Goal: Information Seeking & Learning: Learn about a topic

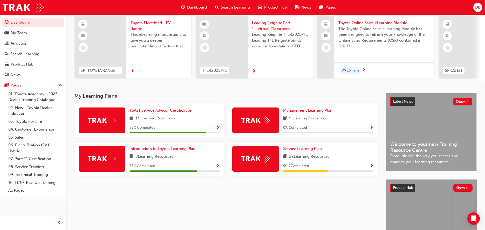
scroll to position [52, 0]
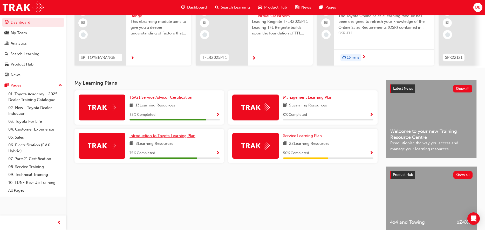
click at [185, 138] on span "Introduction to Toyota Learning Plan" at bounding box center [162, 136] width 66 height 5
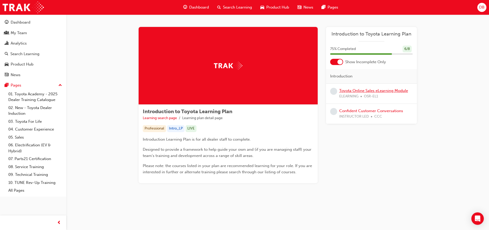
click at [378, 91] on link "Toyota Online Sales eLearning Module" at bounding box center [373, 90] width 69 height 5
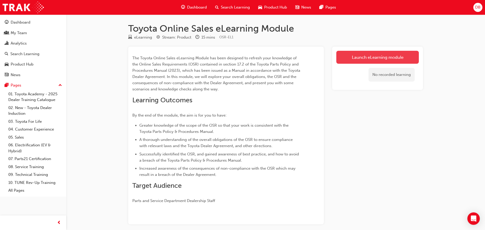
click at [368, 58] on link "Launch eLearning module" at bounding box center [377, 57] width 82 height 13
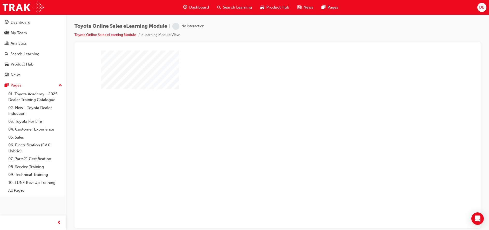
click at [262, 124] on div "play" at bounding box center [262, 124] width 0 height 0
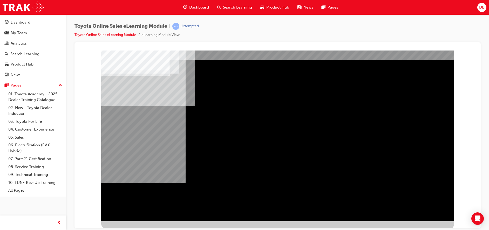
scroll to position [17, 0]
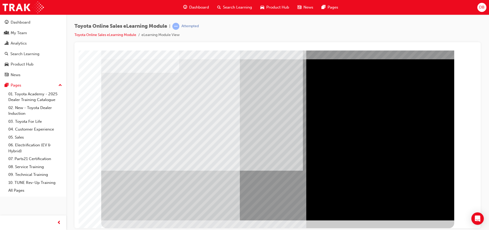
scroll to position [0, 0]
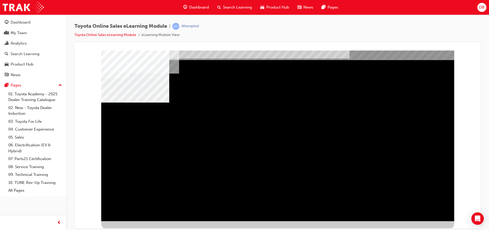
scroll to position [17, 0]
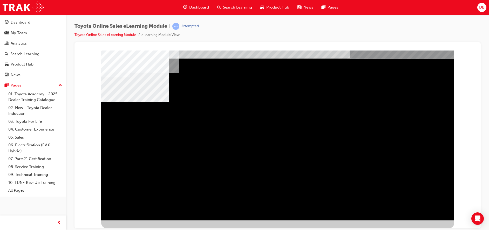
drag, startPoint x: 255, startPoint y: 135, endPoint x: 247, endPoint y: 136, distance: 7.7
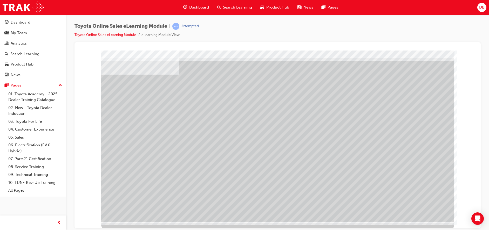
scroll to position [17, 0]
drag, startPoint x: 261, startPoint y: 159, endPoint x: 267, endPoint y: 158, distance: 5.6
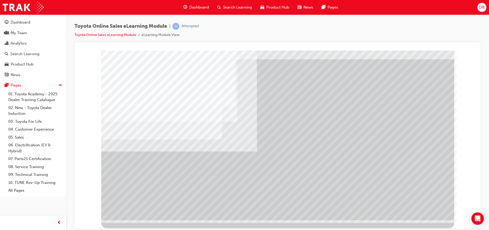
scroll to position [0, 0]
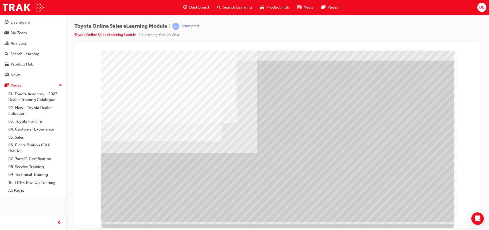
scroll to position [17, 0]
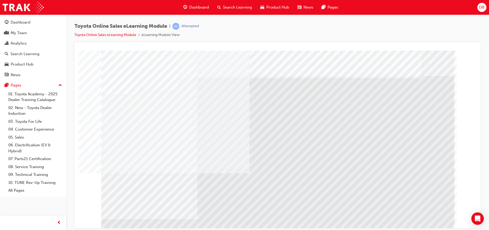
drag, startPoint x: 127, startPoint y: 134, endPoint x: 136, endPoint y: 133, distance: 9.7
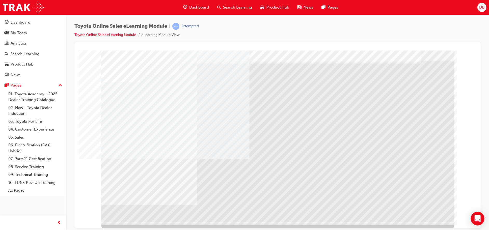
scroll to position [17, 0]
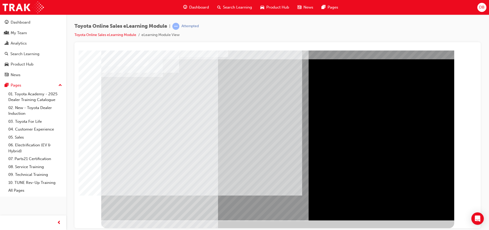
scroll to position [0, 0]
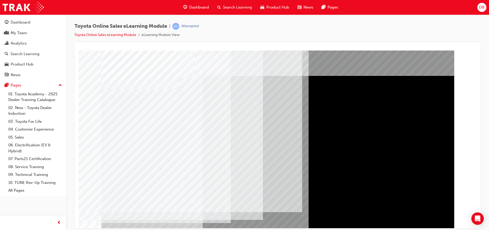
drag, startPoint x: 126, startPoint y: 149, endPoint x: 123, endPoint y: 154, distance: 6.2
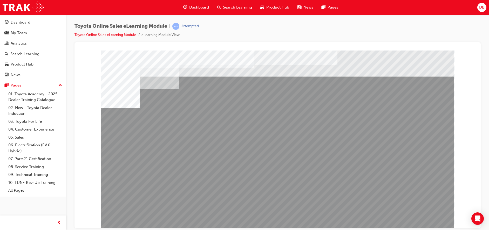
drag, startPoint x: 252, startPoint y: 182, endPoint x: 285, endPoint y: 185, distance: 32.5
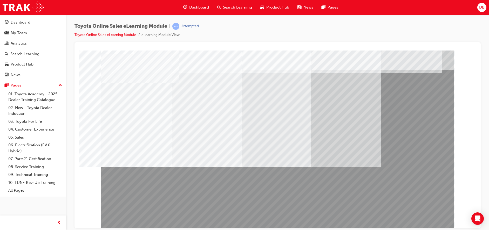
scroll to position [17, 0]
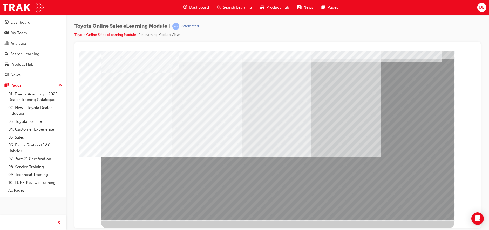
drag, startPoint x: 273, startPoint y: 188, endPoint x: 259, endPoint y: 190, distance: 13.9
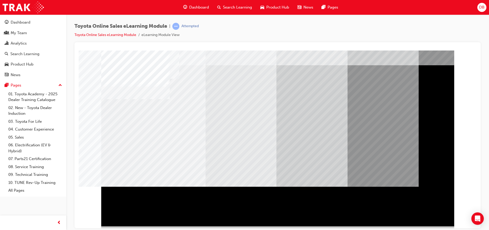
scroll to position [0, 0]
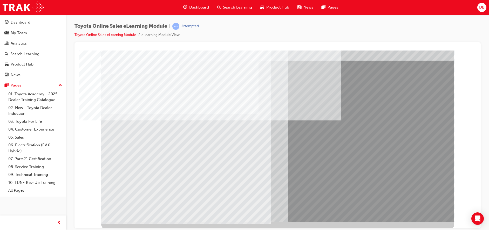
scroll to position [17, 0]
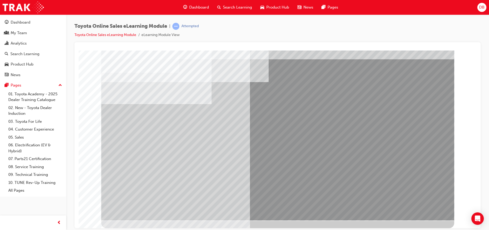
scroll to position [0, 0]
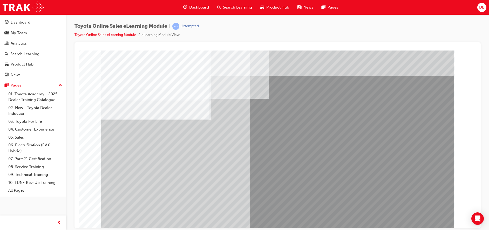
drag, startPoint x: 279, startPoint y: 140, endPoint x: 278, endPoint y: 162, distance: 22.3
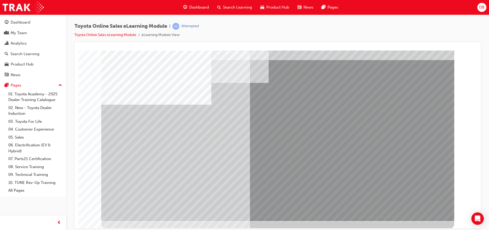
scroll to position [17, 0]
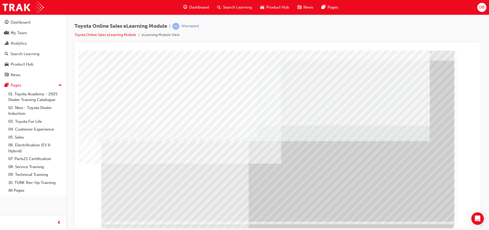
scroll to position [17, 0]
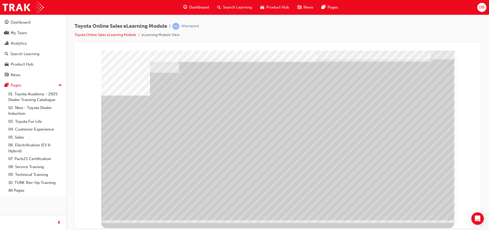
drag, startPoint x: 294, startPoint y: 167, endPoint x: 300, endPoint y: 167, distance: 5.7
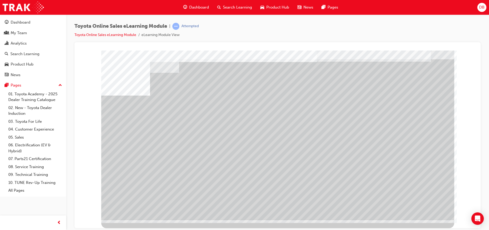
drag, startPoint x: 352, startPoint y: 172, endPoint x: 365, endPoint y: 172, distance: 12.5
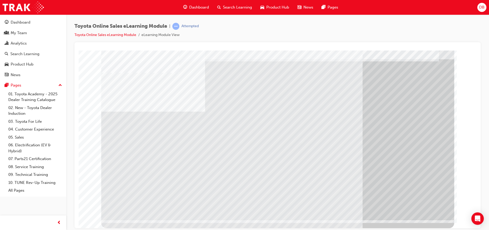
scroll to position [0, 0]
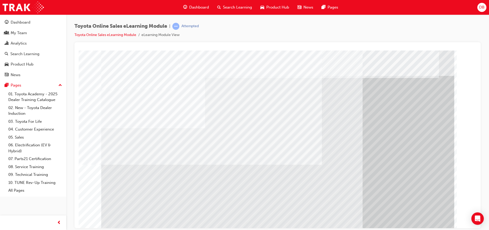
drag, startPoint x: 346, startPoint y: 193, endPoint x: 381, endPoint y: 201, distance: 35.8
click at [349, 194] on div "multistate" at bounding box center [277, 143] width 353 height 187
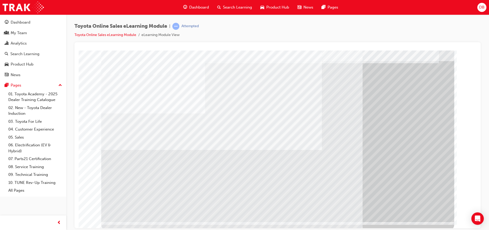
scroll to position [17, 0]
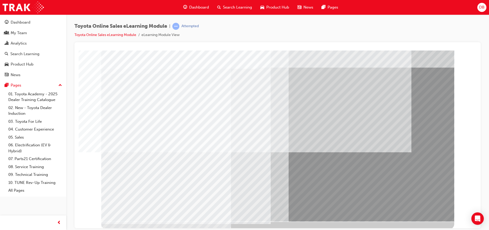
scroll to position [17, 0]
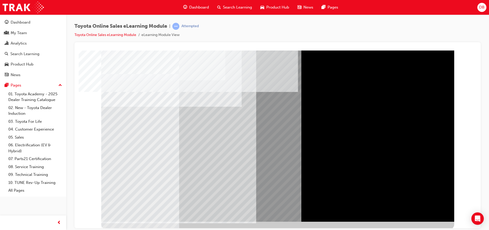
scroll to position [17, 0]
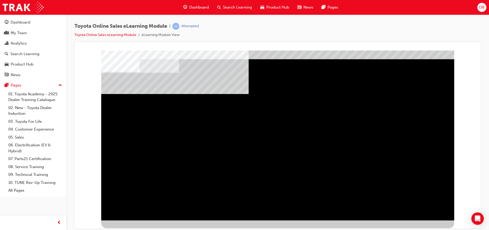
scroll to position [0, 0]
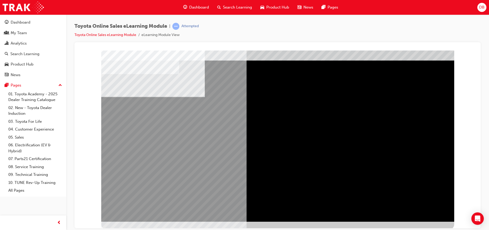
scroll to position [17, 0]
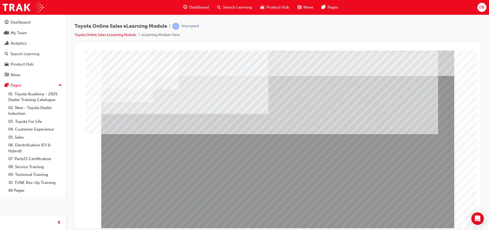
click at [124, 175] on div "multistate" at bounding box center [277, 143] width 353 height 187
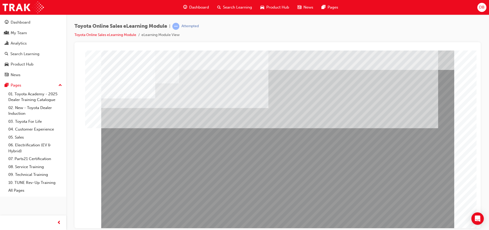
scroll to position [17, 0]
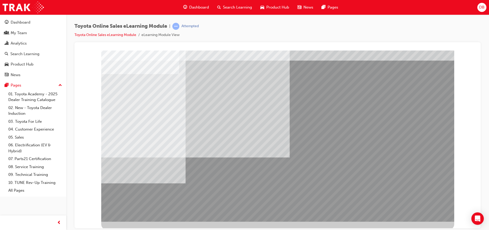
scroll to position [17, 0]
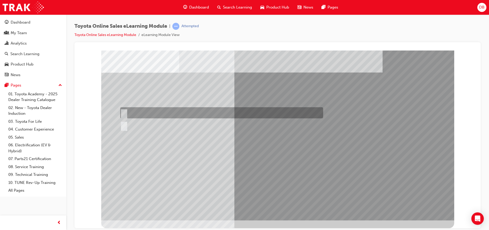
click at [130, 115] on div at bounding box center [220, 112] width 203 height 11
radio input "true"
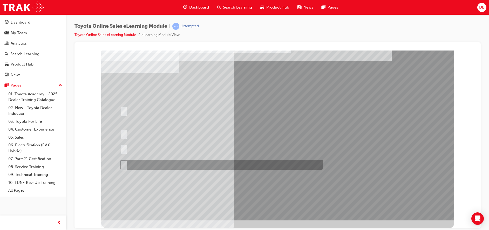
click at [148, 164] on div at bounding box center [220, 165] width 203 height 10
radio input "true"
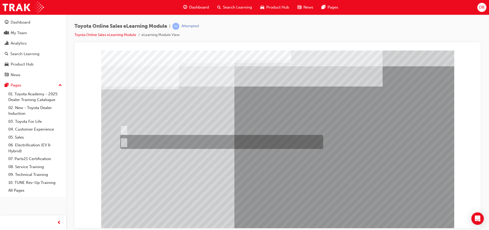
click at [139, 142] on div at bounding box center [220, 142] width 203 height 14
radio input "true"
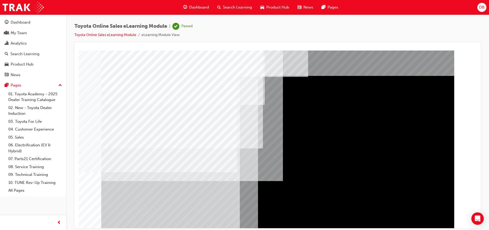
click at [203, 8] on span "Dashboard" at bounding box center [199, 7] width 20 height 6
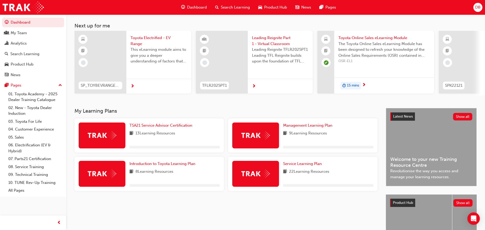
scroll to position [26, 0]
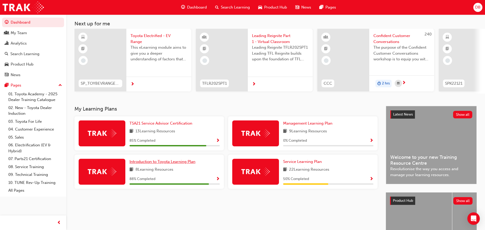
click at [185, 164] on span "Introduction to Toyota Learning Plan" at bounding box center [162, 162] width 66 height 5
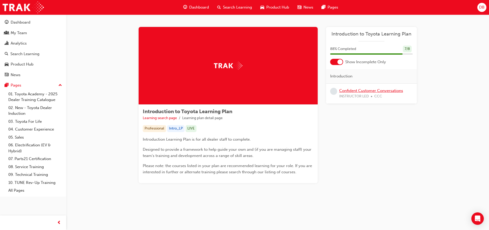
click at [354, 91] on link "Confident Customer Conversations" at bounding box center [371, 90] width 64 height 5
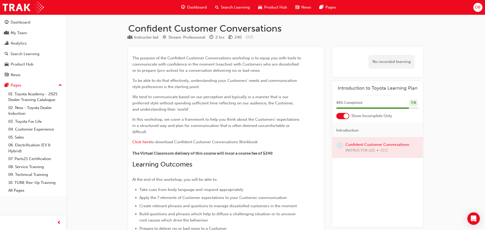
click at [186, 7] on div "Dashboard" at bounding box center [194, 7] width 34 height 11
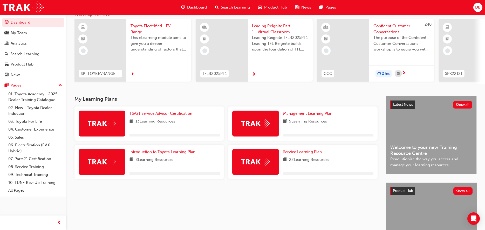
scroll to position [52, 0]
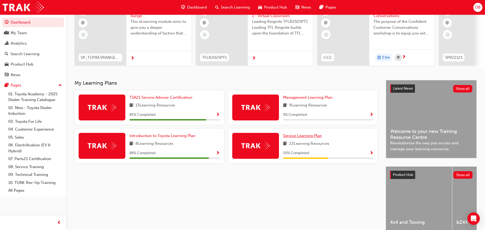
click at [299, 138] on span "Service Learning Plan" at bounding box center [302, 136] width 39 height 5
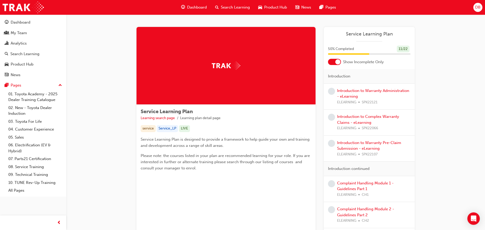
click at [196, 11] on div "Dashboard" at bounding box center [194, 7] width 34 height 11
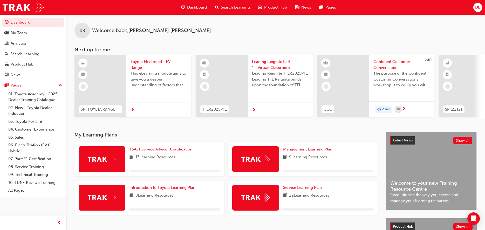
click at [169, 151] on span "TSA21 Service Advisor Certification" at bounding box center [160, 149] width 63 height 5
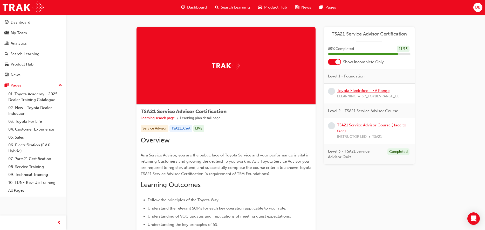
click at [357, 90] on link "Toyota Electrified - EV Range" at bounding box center [363, 90] width 52 height 5
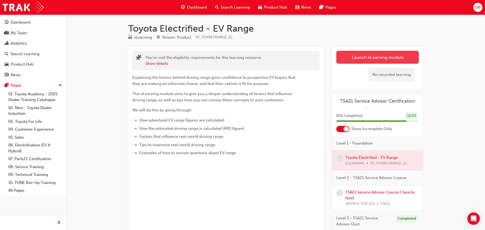
click at [375, 52] on link "Launch eLearning module" at bounding box center [377, 57] width 82 height 13
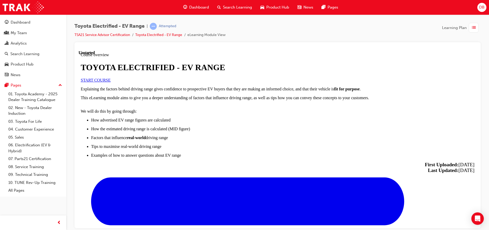
click at [110, 82] on span "START COURSE" at bounding box center [96, 80] width 30 height 4
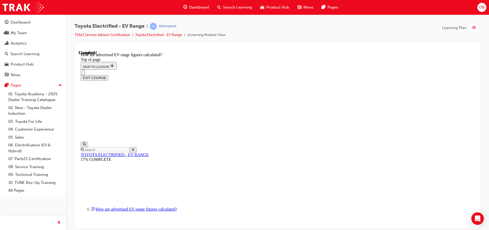
scroll to position [285, 0]
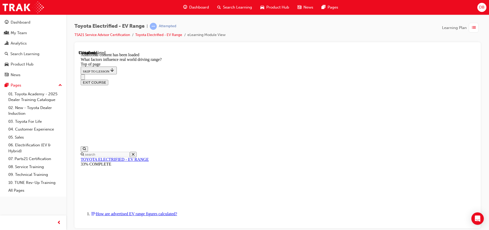
scroll to position [626, 0]
drag, startPoint x: 310, startPoint y: 139, endPoint x: 255, endPoint y: 202, distance: 84.2
drag, startPoint x: 316, startPoint y: 134, endPoint x: 250, endPoint y: 203, distance: 95.4
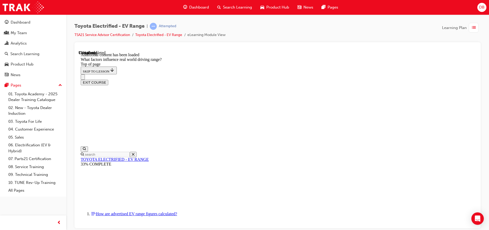
drag, startPoint x: 309, startPoint y: 136, endPoint x: 373, endPoint y: 209, distance: 96.7
drag, startPoint x: 314, startPoint y: 139, endPoint x: 391, endPoint y: 212, distance: 106.8
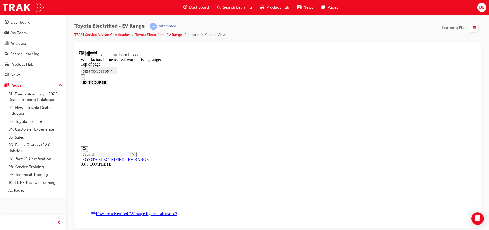
drag, startPoint x: 312, startPoint y: 144, endPoint x: 381, endPoint y: 207, distance: 94.5
drag, startPoint x: 317, startPoint y: 143, endPoint x: 381, endPoint y: 210, distance: 93.2
drag, startPoint x: 379, startPoint y: 206, endPoint x: 371, endPoint y: 205, distance: 7.3
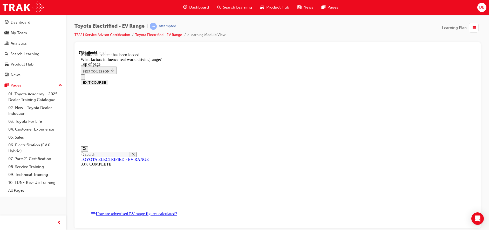
drag, startPoint x: 310, startPoint y: 151, endPoint x: 258, endPoint y: 197, distance: 69.8
drag, startPoint x: 302, startPoint y: 141, endPoint x: 378, endPoint y: 209, distance: 101.4
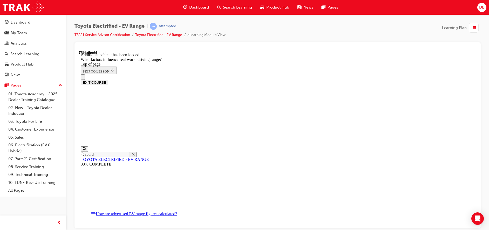
drag, startPoint x: 312, startPoint y: 134, endPoint x: 245, endPoint y: 208, distance: 99.9
drag, startPoint x: 305, startPoint y: 134, endPoint x: 380, endPoint y: 203, distance: 102.6
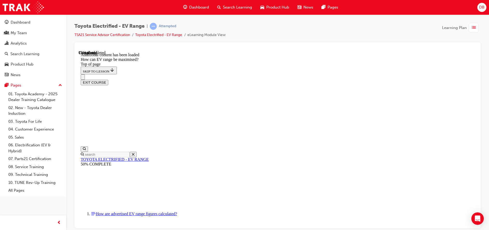
scroll to position [670, 0]
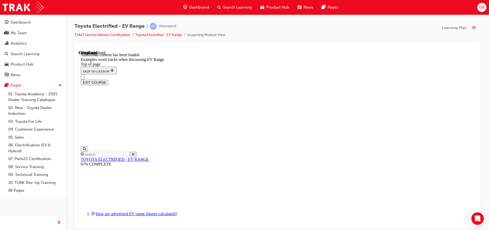
scroll to position [538, 0]
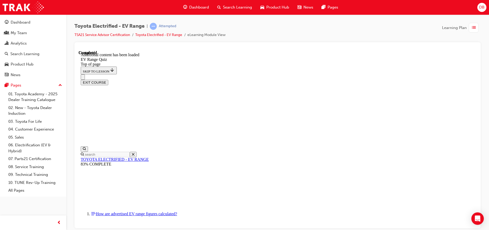
scroll to position [16, 0]
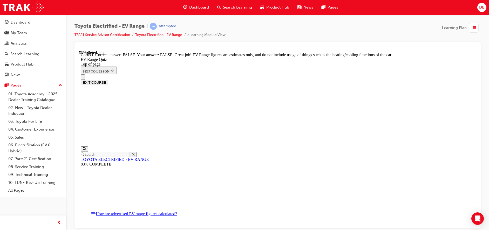
scroll to position [101, 0]
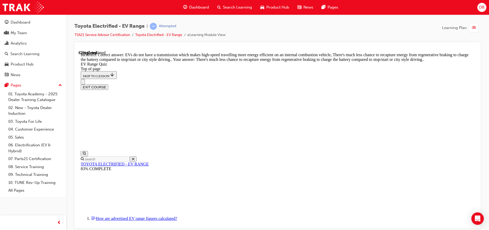
scroll to position [83, 0]
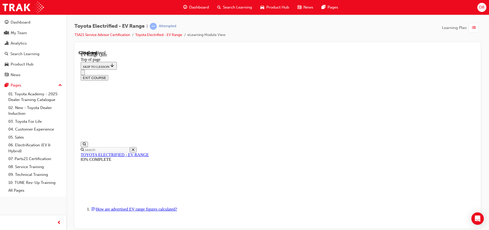
scroll to position [94, 0]
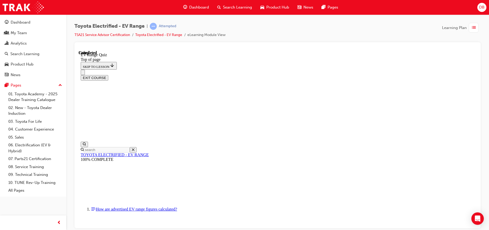
scroll to position [88, 0]
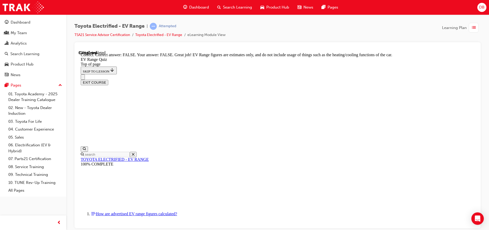
scroll to position [101, 0]
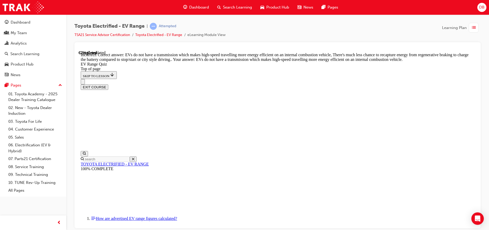
scroll to position [109, 0]
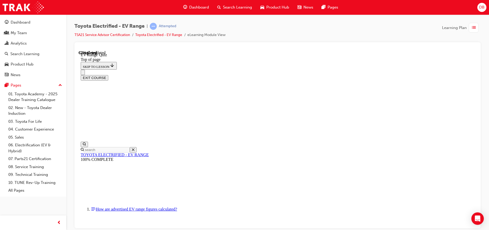
scroll to position [94, 0]
drag, startPoint x: 232, startPoint y: 115, endPoint x: 233, endPoint y: 132, distance: 16.9
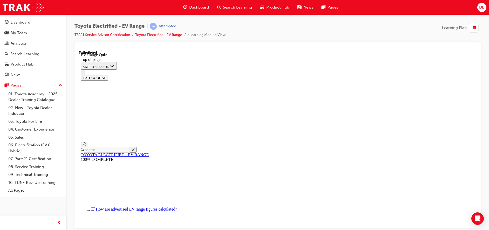
scroll to position [68, 0]
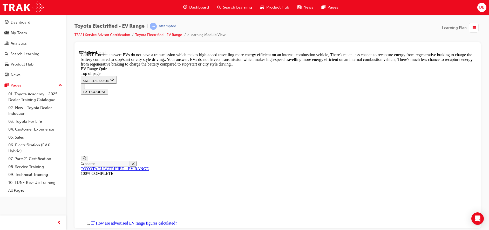
scroll to position [135, 0]
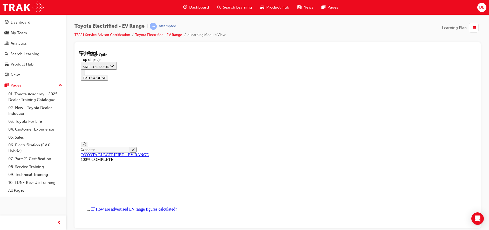
scroll to position [68, 0]
drag, startPoint x: 231, startPoint y: 197, endPoint x: 237, endPoint y: 210, distance: 14.5
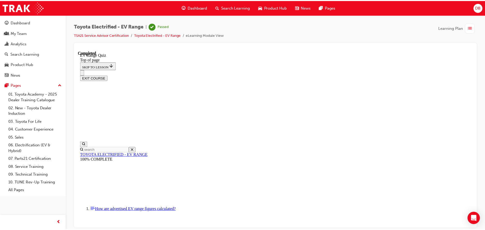
scroll to position [88, 0]
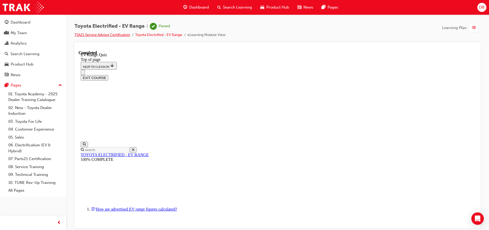
click at [118, 35] on link "TSA21 Service Advisor Certification" at bounding box center [102, 35] width 56 height 4
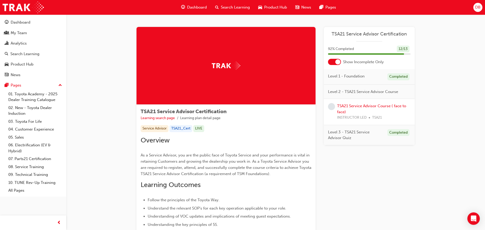
click at [202, 9] on span "Dashboard" at bounding box center [197, 7] width 20 height 6
